Goal: Task Accomplishment & Management: Use online tool/utility

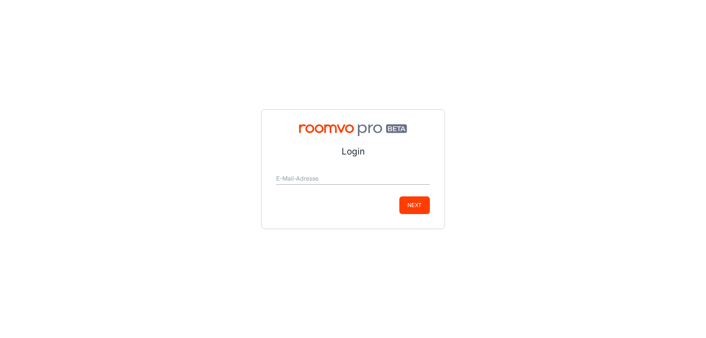
click at [297, 181] on input "E-Mail-Adresse" at bounding box center [353, 179] width 154 height 12
type input "[EMAIL_ADDRESS][DOMAIN_NAME]"
click at [399, 196] on button "Next" at bounding box center [414, 205] width 31 height 18
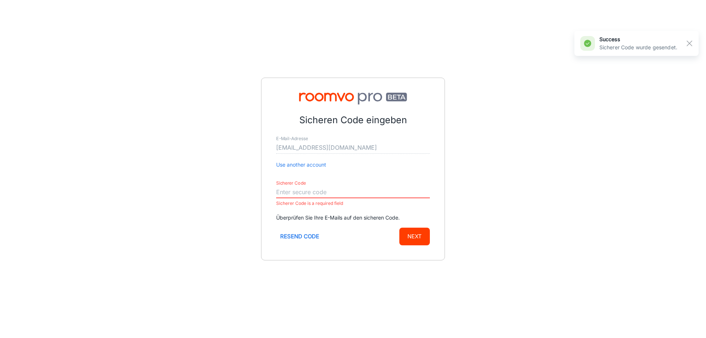
paste input "461297"
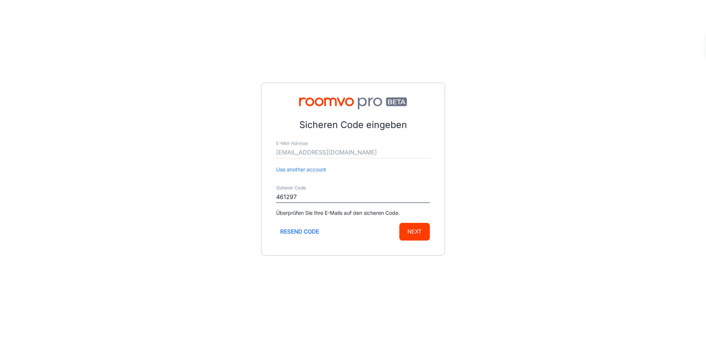
type input "461297"
click at [399, 223] on button "Next" at bounding box center [414, 232] width 31 height 18
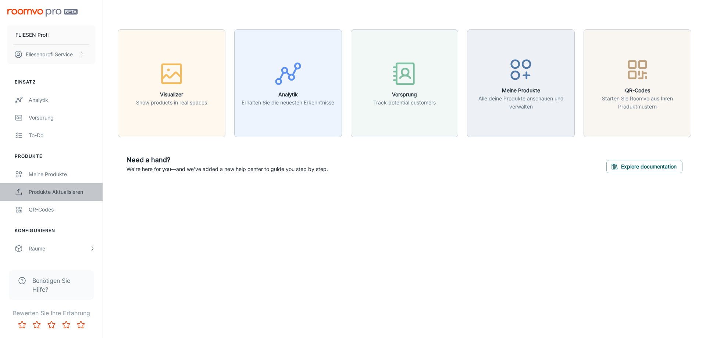
click at [43, 190] on div "Produkte aktualisieren" at bounding box center [62, 192] width 67 height 8
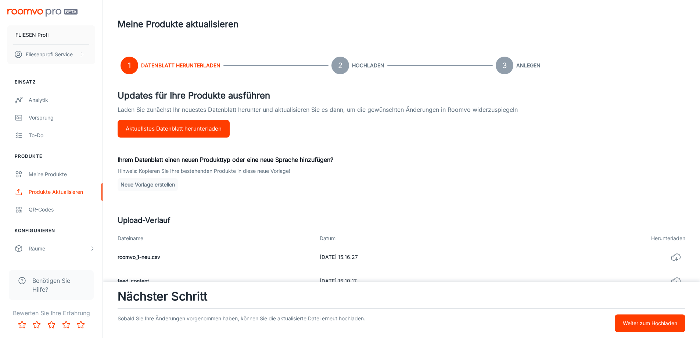
scroll to position [74, 0]
